Goal: Transaction & Acquisition: Purchase product/service

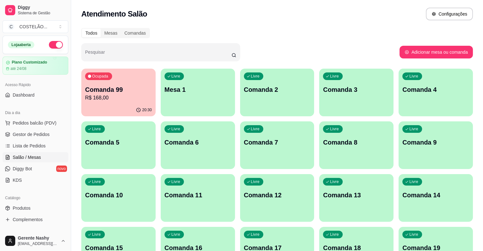
click at [178, 102] on div "Livre Mesa 1" at bounding box center [198, 89] width 74 height 40
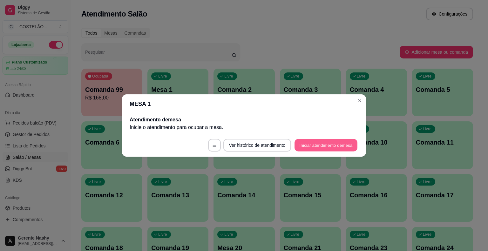
click at [316, 148] on button "Iniciar atendimento de mesa" at bounding box center [326, 145] width 63 height 12
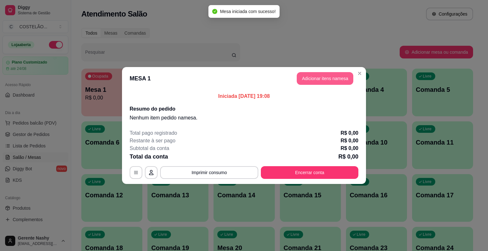
click at [332, 79] on button "Adicionar itens na mesa" at bounding box center [325, 78] width 57 height 13
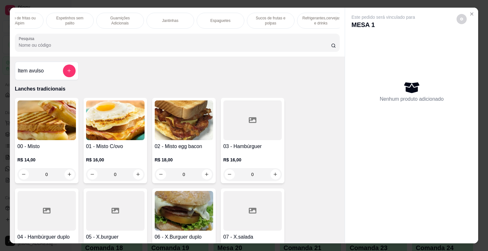
scroll to position [0, 626]
click at [168, 16] on p "Promoções imperdível" at bounding box center [165, 21] width 37 height 10
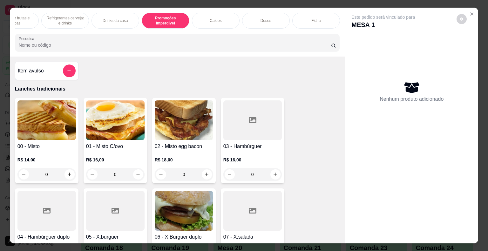
scroll to position [15, 0]
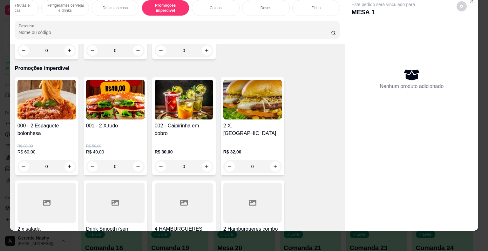
click at [136, 164] on icon "increase-product-quantity" at bounding box center [138, 166] width 5 height 5
type input "1"
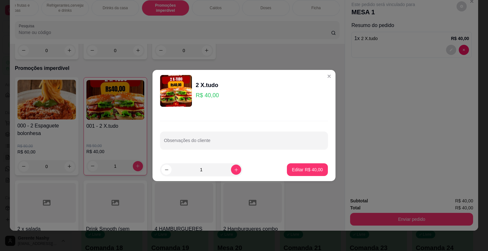
click at [254, 140] on input "Observações do cliente" at bounding box center [244, 143] width 160 height 6
type input "1 SEM OVO POR NO OUTRO"
click at [297, 171] on p "Editar R$ 40,00" at bounding box center [307, 170] width 31 height 6
type input "0"
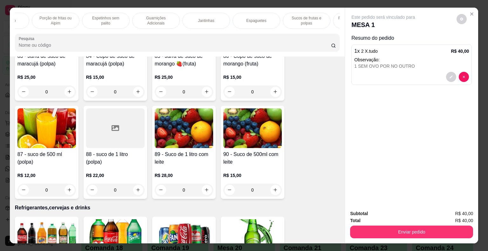
scroll to position [0, 331]
click at [112, 24] on div "Espetinhos sem palito" at bounding box center [110, 21] width 48 height 16
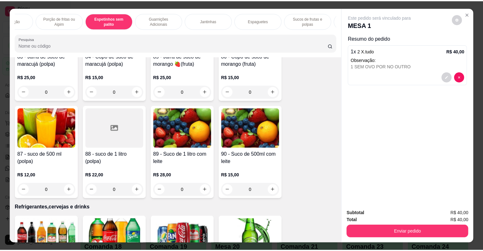
scroll to position [15, 0]
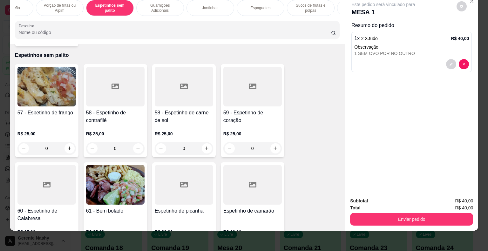
click at [136, 146] on icon "increase-product-quantity" at bounding box center [138, 148] width 5 height 5
type input "1"
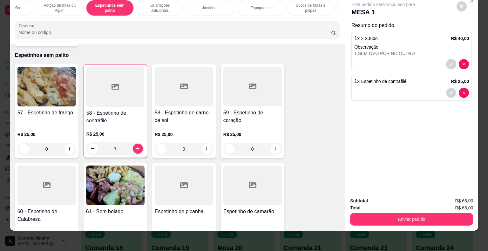
click at [447, 90] on button "decrease-product-quantity" at bounding box center [452, 93] width 10 height 10
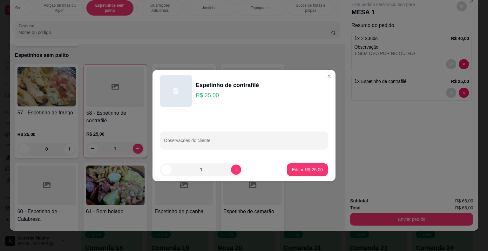
click at [258, 132] on div "Observações do cliente" at bounding box center [244, 141] width 168 height 18
type input "VINAGRETE E FAROFA SEPARADOS"
click at [301, 169] on p "Editar R$ 25,00" at bounding box center [307, 170] width 31 height 6
type input "0"
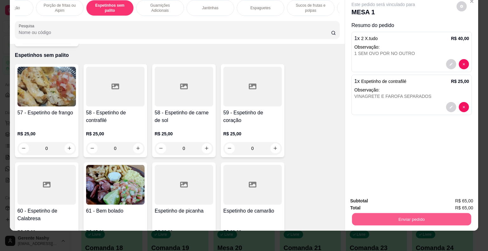
click at [406, 213] on button "Enviar pedido" at bounding box center [411, 219] width 119 height 12
click at [400, 199] on button "Não registrar e enviar pedido" at bounding box center [391, 199] width 66 height 12
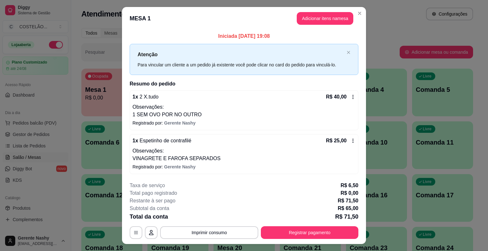
click at [356, 17] on div "Atendimento Salão Configurações" at bounding box center [277, 14] width 392 height 13
